Goal: Information Seeking & Learning: Learn about a topic

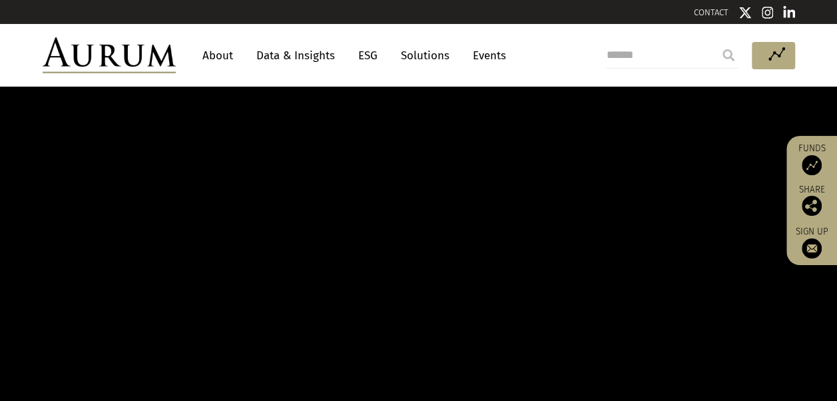
drag, startPoint x: 0, startPoint y: 0, endPoint x: 305, endPoint y: 55, distance: 309.8
click at [305, 55] on link "Data & Insights" at bounding box center [296, 55] width 92 height 25
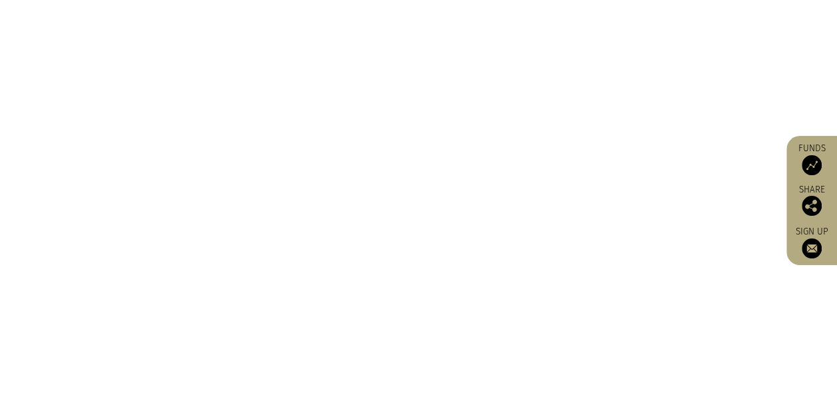
scroll to position [732, 0]
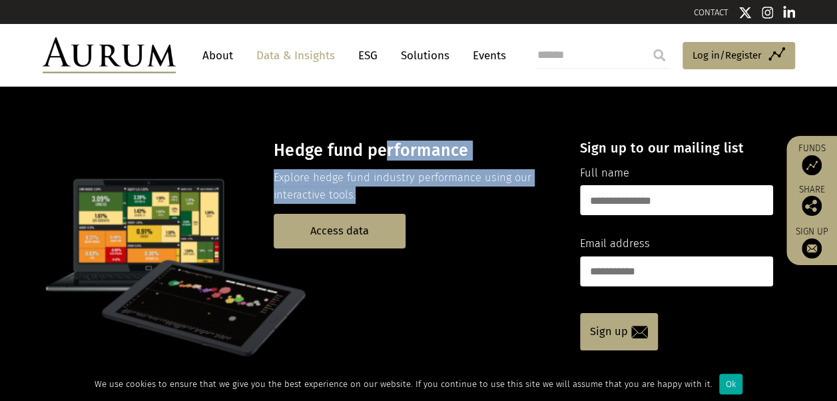
drag, startPoint x: 466, startPoint y: 202, endPoint x: 387, endPoint y: 144, distance: 98.1
click at [387, 144] on div "Hedge fund performance Explore hedge fund industry performance using our intera…" at bounding box center [415, 194] width 283 height 108
drag, startPoint x: 387, startPoint y: 144, endPoint x: 467, endPoint y: 202, distance: 99.1
click at [467, 202] on p "Explore hedge fund industry performance using our interactive tools." at bounding box center [415, 186] width 283 height 35
click at [491, 198] on p "Explore hedge fund industry performance using our interactive tools." at bounding box center [415, 186] width 283 height 35
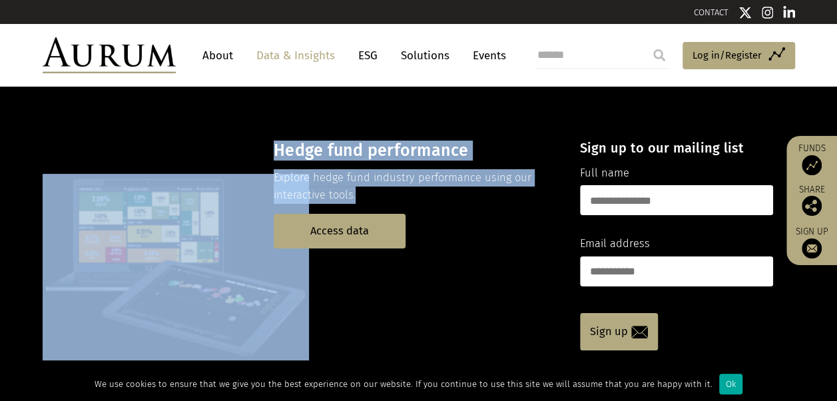
drag, startPoint x: 507, startPoint y: 198, endPoint x: 399, endPoint y: 122, distance: 131.9
click at [399, 122] on div "Hedge fund performance Explore hedge fund industry performance using our intera…" at bounding box center [418, 245] width 779 height 250
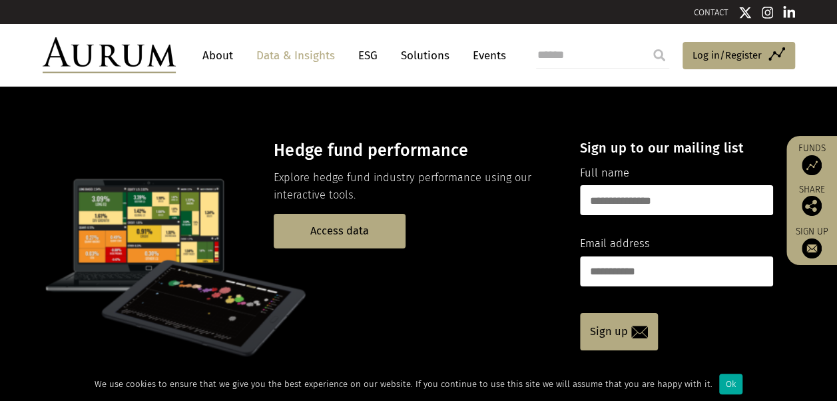
drag, startPoint x: 399, startPoint y: 122, endPoint x: 493, endPoint y: 219, distance: 134.2
click at [493, 219] on p "Access data" at bounding box center [415, 231] width 283 height 34
